Goal: Find specific page/section: Find specific page/section

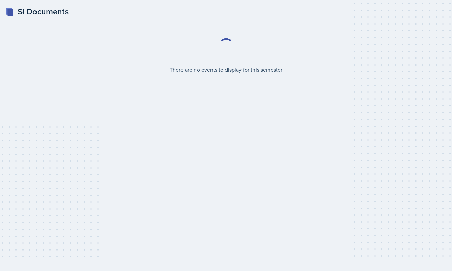
select select "2bed604d-1099-4043-b1bc-2365e8740244"
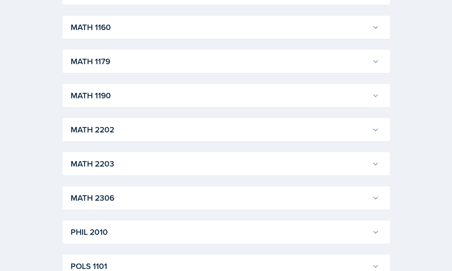
scroll to position [697, 0]
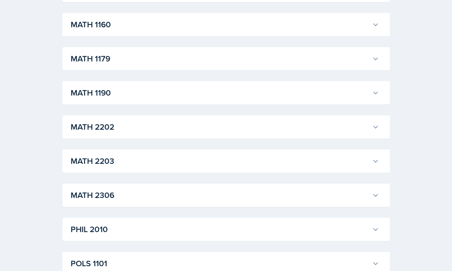
click at [378, 164] on icon at bounding box center [375, 161] width 7 height 7
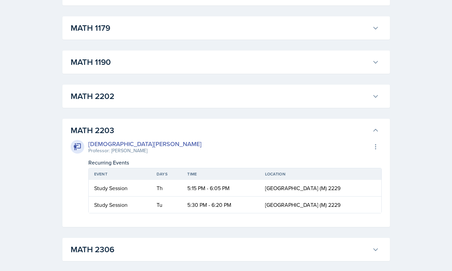
scroll to position [733, 0]
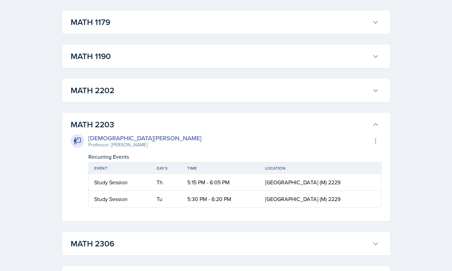
click at [369, 123] on button "MATH 2203" at bounding box center [224, 124] width 311 height 15
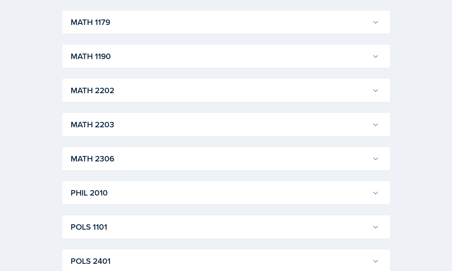
click at [382, 156] on div "MATH 2306 [PERSON_NAME] Professor: [PERSON_NAME] Export to Google Calendar Recu…" at bounding box center [225, 158] width 327 height 23
click at [379, 159] on icon at bounding box center [375, 158] width 7 height 7
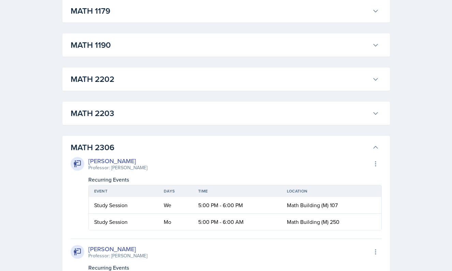
scroll to position [752, 0]
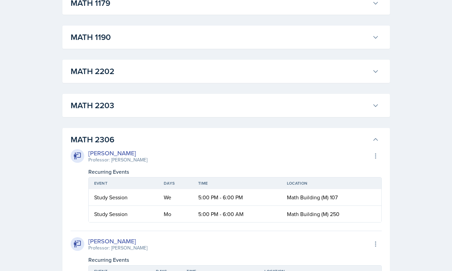
click at [376, 136] on button "MATH 2306" at bounding box center [224, 139] width 311 height 15
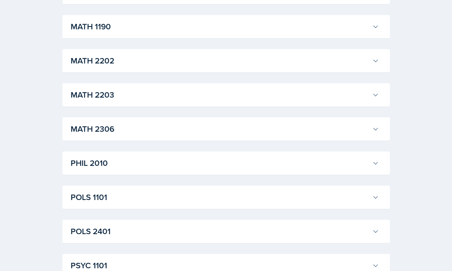
scroll to position [769, 0]
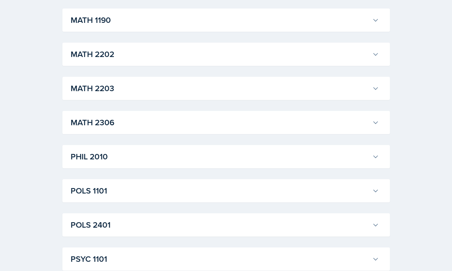
click at [369, 151] on button "PHIL 2010" at bounding box center [224, 156] width 311 height 15
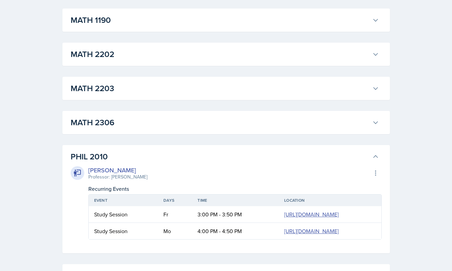
click at [376, 155] on icon at bounding box center [375, 156] width 7 height 7
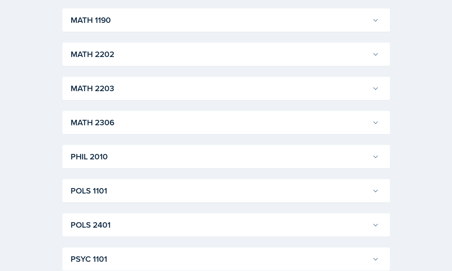
click at [375, 152] on button "PHIL 2010" at bounding box center [224, 156] width 311 height 15
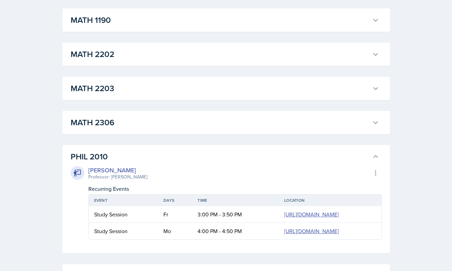
click at [373, 153] on button "PHIL 2010" at bounding box center [224, 156] width 311 height 15
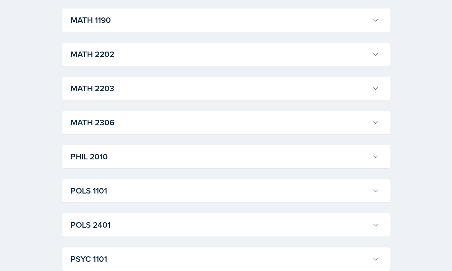
click at [374, 126] on icon at bounding box center [375, 122] width 7 height 7
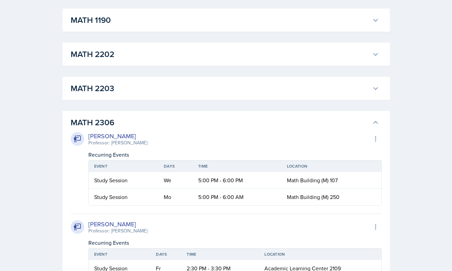
click at [374, 125] on icon at bounding box center [375, 122] width 7 height 7
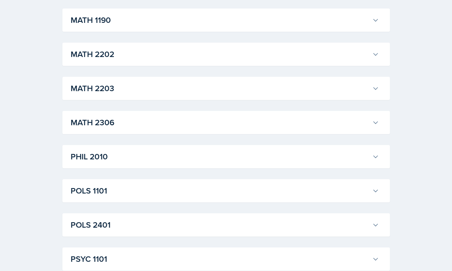
click at [379, 120] on icon at bounding box center [375, 122] width 7 height 7
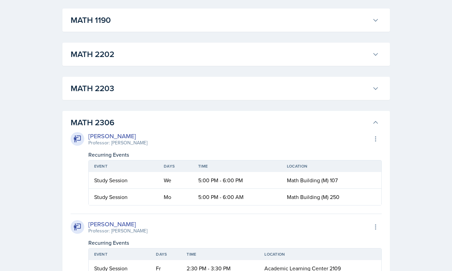
click at [379, 120] on icon at bounding box center [375, 122] width 7 height 7
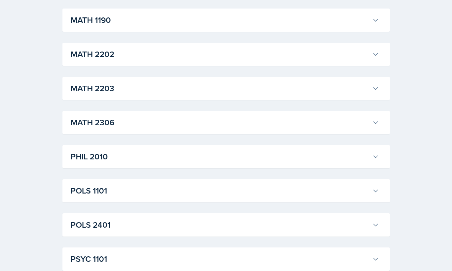
click at [378, 120] on icon at bounding box center [375, 122] width 7 height 7
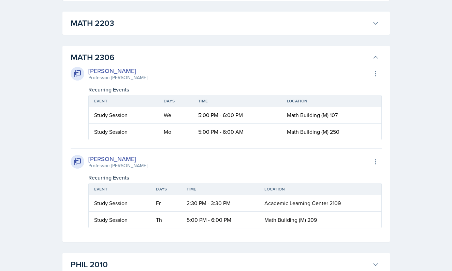
scroll to position [836, 0]
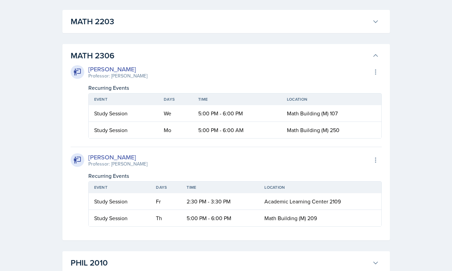
click at [372, 58] on icon at bounding box center [375, 55] width 7 height 7
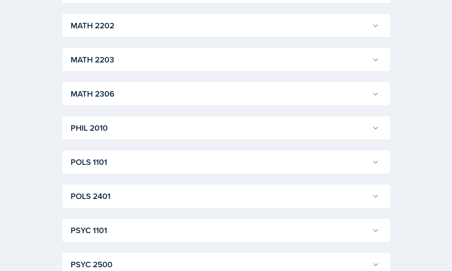
scroll to position [786, 0]
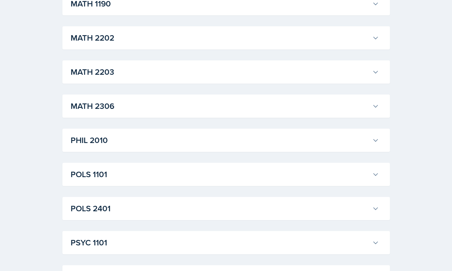
click at [373, 75] on icon at bounding box center [375, 72] width 7 height 7
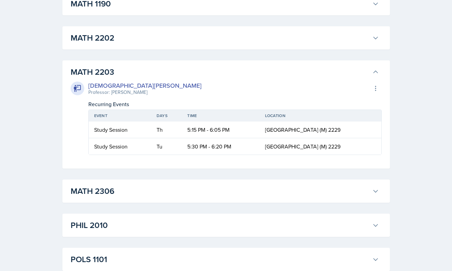
click at [373, 75] on icon at bounding box center [375, 72] width 7 height 7
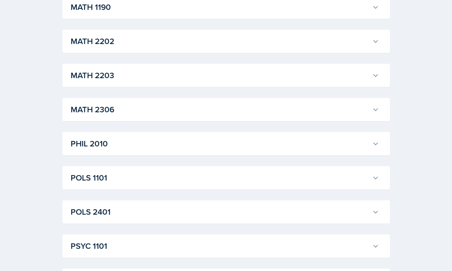
scroll to position [774, 0]
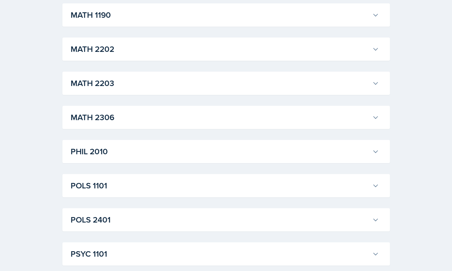
click at [377, 118] on icon at bounding box center [375, 117] width 7 height 7
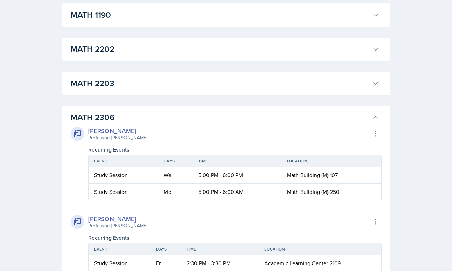
click at [377, 118] on icon at bounding box center [375, 117] width 4 height 2
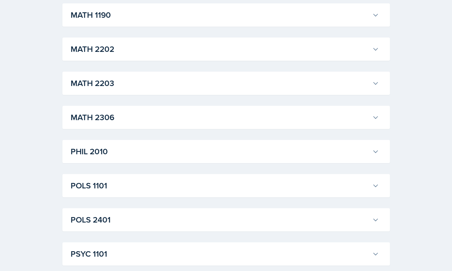
click at [374, 83] on icon at bounding box center [375, 84] width 4 height 2
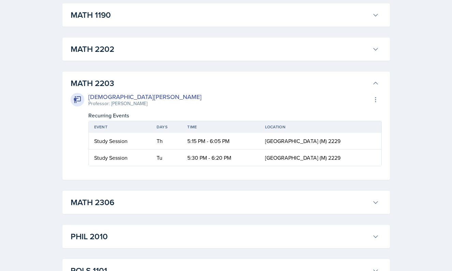
click at [374, 83] on icon at bounding box center [375, 83] width 7 height 7
